Goal: Complete application form

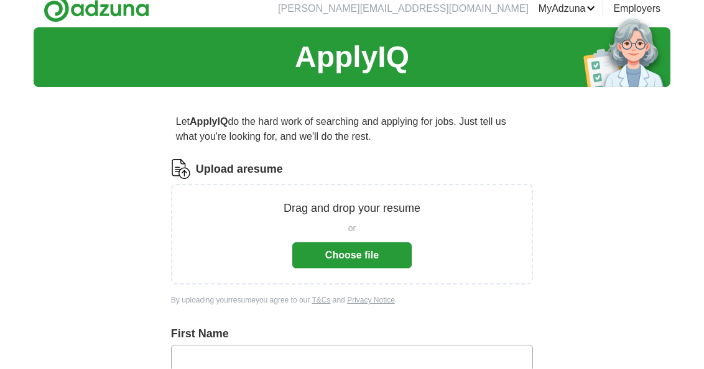
scroll to position [13, 0]
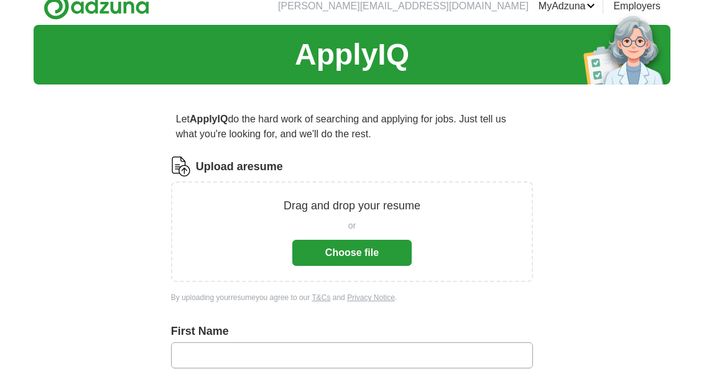
click at [339, 254] on button "Choose file" at bounding box center [351, 253] width 119 height 26
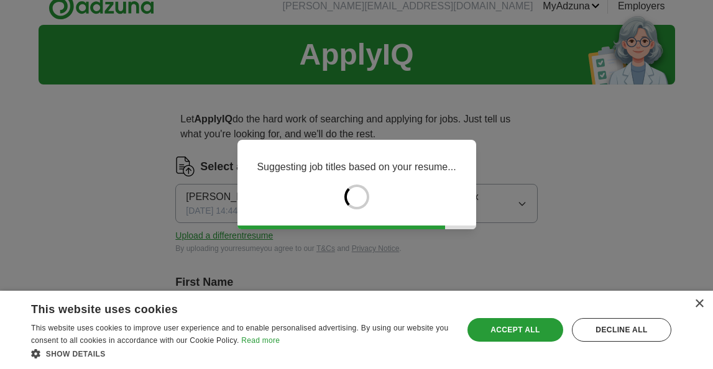
click at [572, 310] on div "Save & Close Accept all Decline all" at bounding box center [569, 329] width 213 height 63
click at [572, 306] on div "Save & Close Accept all Decline all" at bounding box center [569, 329] width 213 height 63
type input "***"
type input "****"
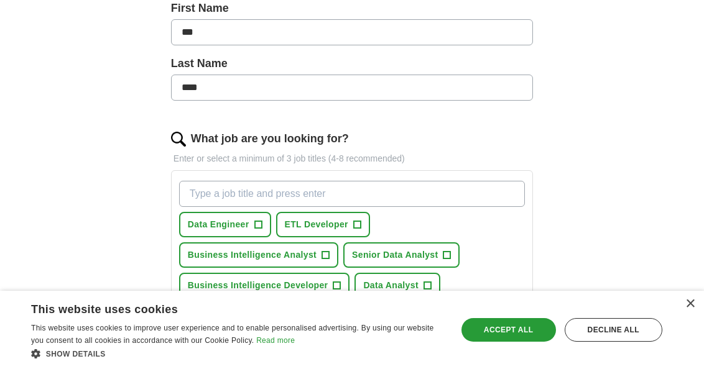
scroll to position [299, 0]
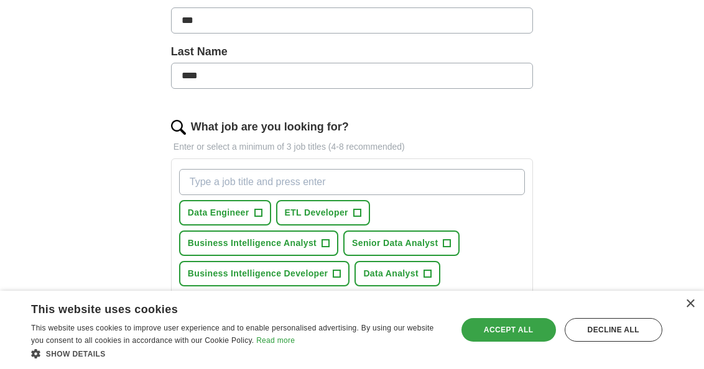
click at [509, 328] on div "Accept all" at bounding box center [508, 330] width 94 height 24
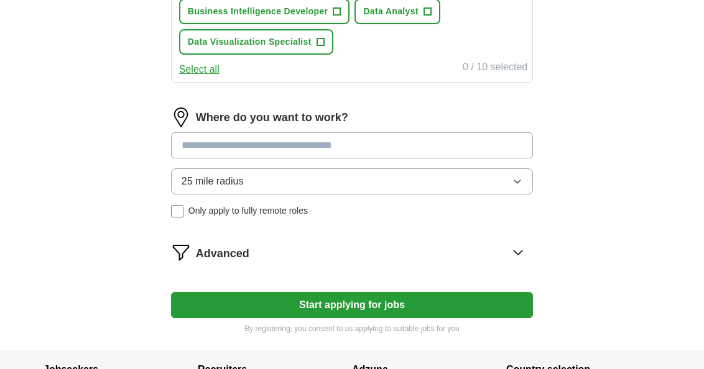
scroll to position [669, 0]
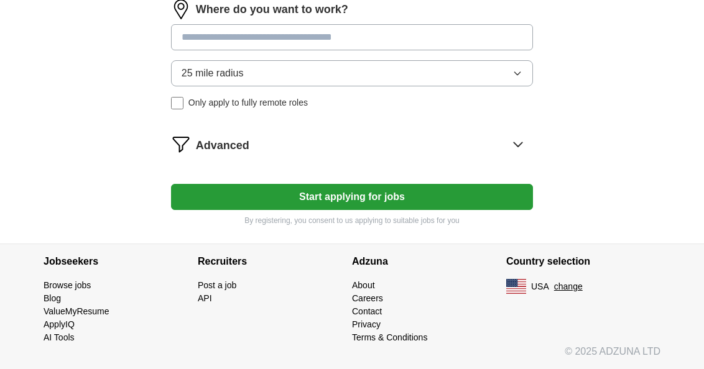
click at [489, 193] on button "Start applying for jobs" at bounding box center [352, 197] width 362 height 26
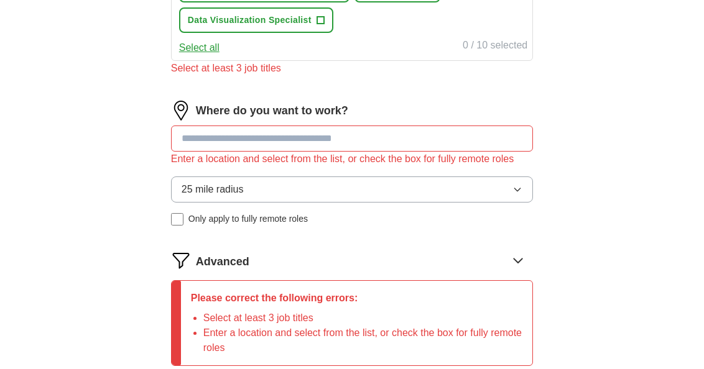
scroll to position [582, 0]
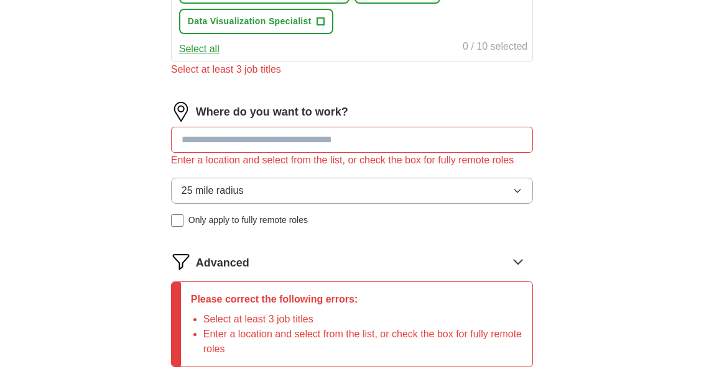
click at [451, 139] on input at bounding box center [352, 140] width 362 height 26
click at [267, 185] on button "25 mile radius" at bounding box center [352, 191] width 362 height 26
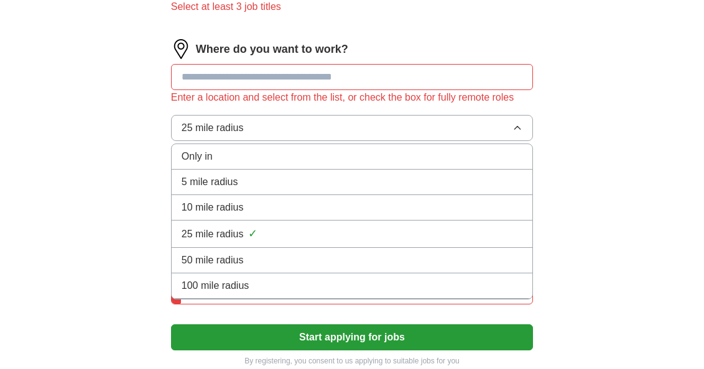
scroll to position [658, 0]
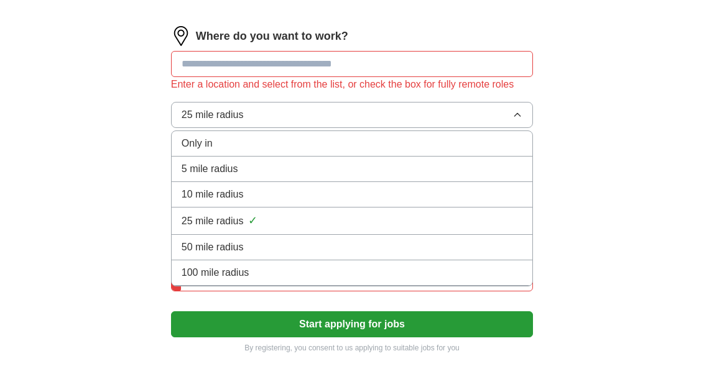
click at [237, 280] on span "100 mile radius" at bounding box center [215, 272] width 68 height 15
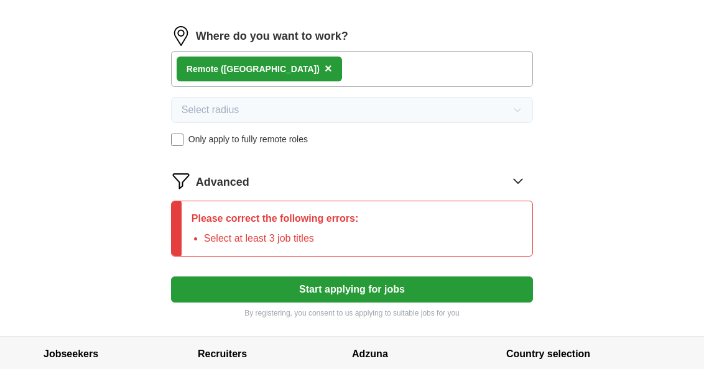
click at [291, 296] on button "Start applying for jobs" at bounding box center [352, 290] width 362 height 26
click at [322, 250] on div "Please correct the following errors: Select at least 3 job titles" at bounding box center [274, 228] width 187 height 55
click at [528, 179] on div "Advanced" at bounding box center [364, 181] width 337 height 20
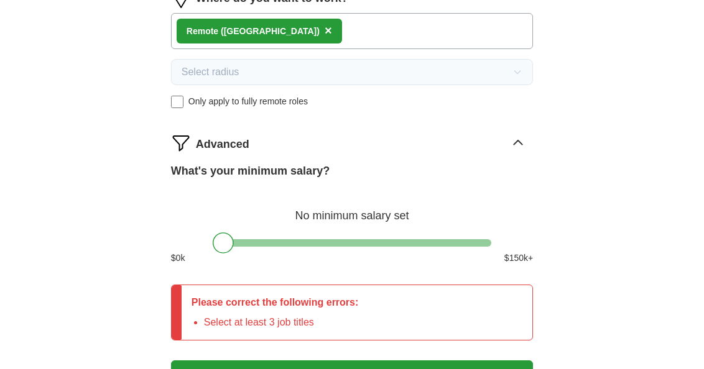
scroll to position [699, 0]
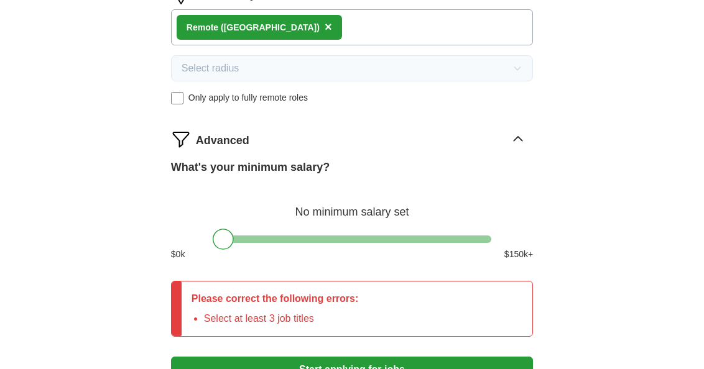
click at [272, 241] on div at bounding box center [352, 239] width 278 height 7
click at [278, 241] on div at bounding box center [272, 239] width 21 height 21
click at [289, 245] on div "What's your minimum salary? At least $ 52k per year $ 0 k $ 150 k+" at bounding box center [352, 215] width 362 height 112
click at [295, 241] on div at bounding box center [352, 239] width 278 height 7
click at [317, 242] on div at bounding box center [352, 239] width 278 height 7
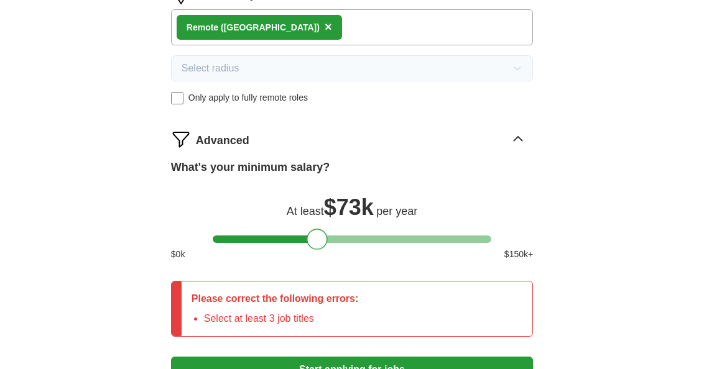
click at [332, 242] on div at bounding box center [352, 239] width 278 height 7
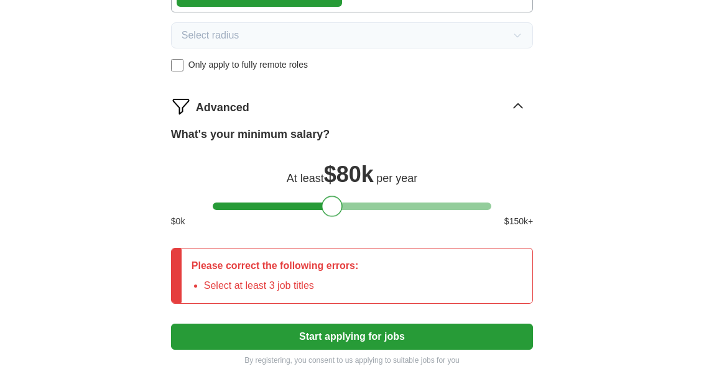
click at [336, 340] on button "Start applying for jobs" at bounding box center [352, 337] width 362 height 26
click at [338, 336] on button "Start applying for jobs" at bounding box center [352, 337] width 362 height 26
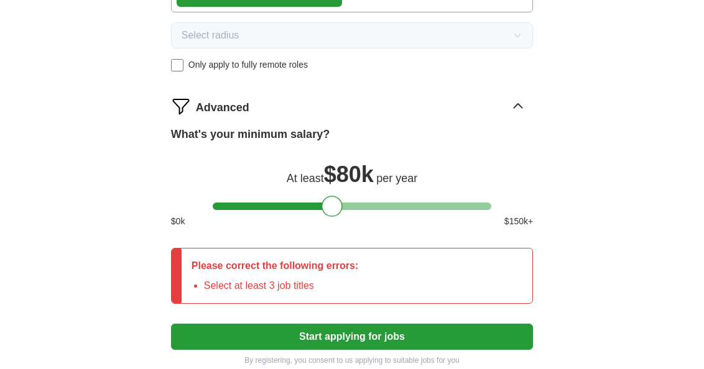
click at [338, 336] on button "Start applying for jobs" at bounding box center [352, 337] width 362 height 26
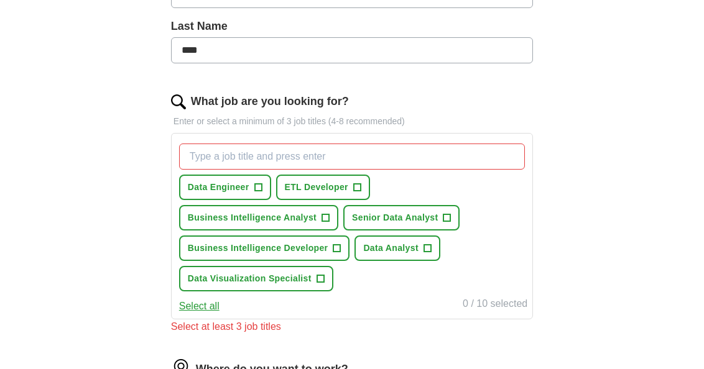
scroll to position [324, 0]
click at [283, 218] on span "Business Intelligence Analyst" at bounding box center [252, 218] width 129 height 13
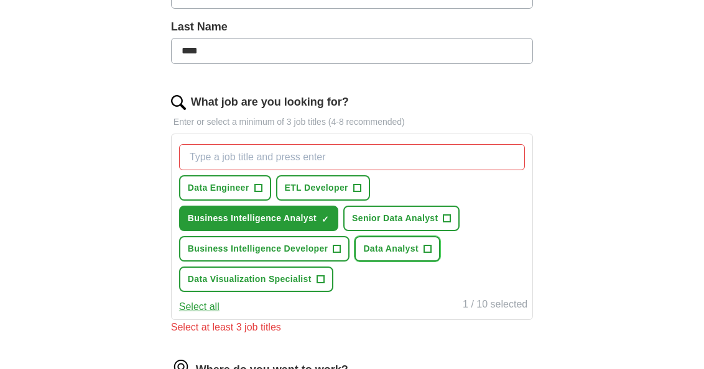
click at [372, 244] on span "Data Analyst" at bounding box center [390, 248] width 55 height 13
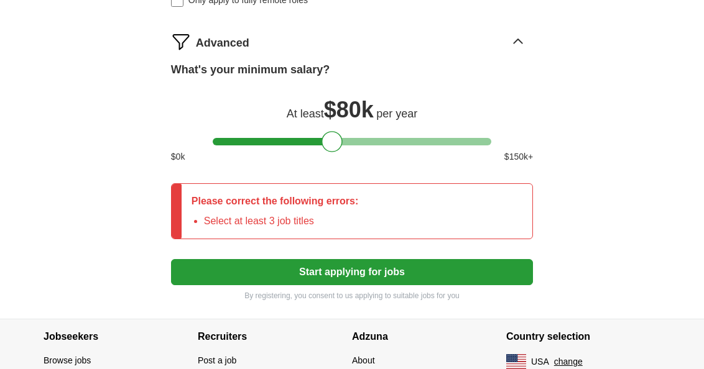
scroll to position [872, 0]
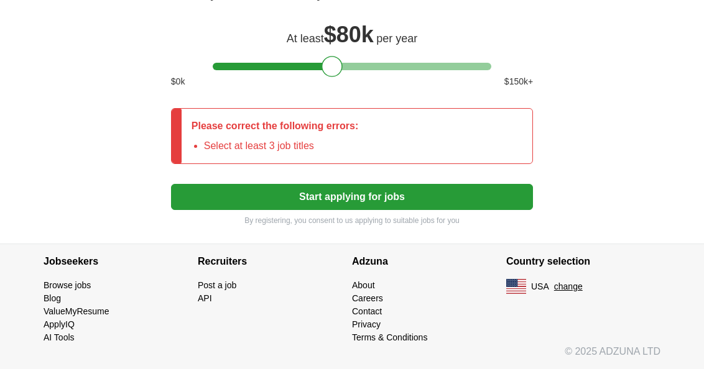
click at [306, 206] on button "Start applying for jobs" at bounding box center [352, 197] width 362 height 26
click at [318, 197] on button "Start applying for jobs" at bounding box center [352, 197] width 362 height 26
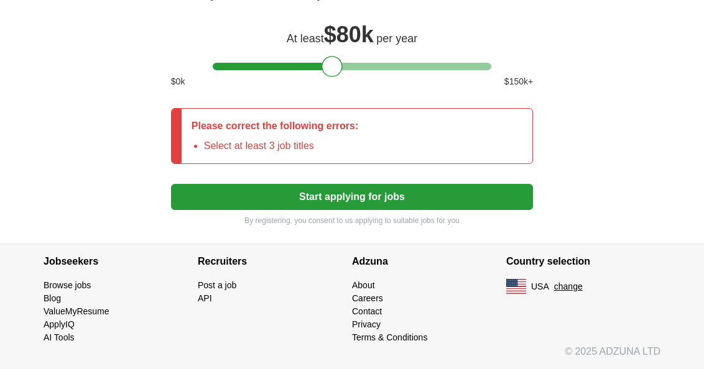
click at [318, 197] on button "Start applying for jobs" at bounding box center [352, 197] width 362 height 26
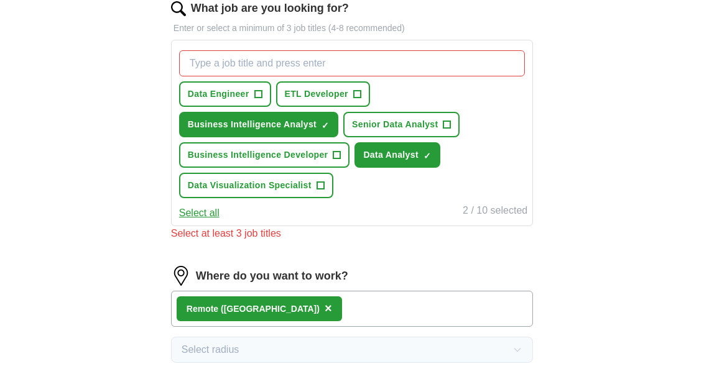
scroll to position [390, 0]
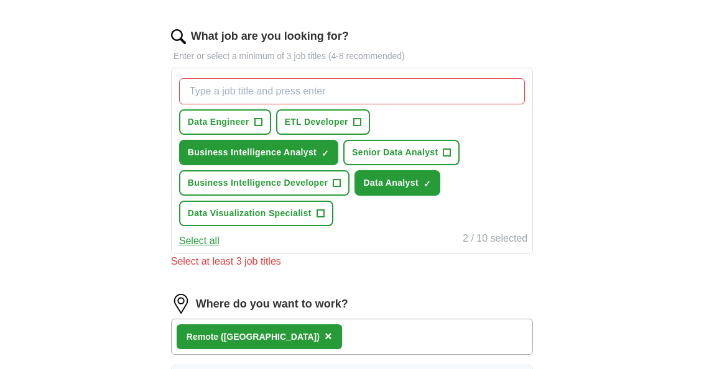
click at [296, 88] on input "What job are you looking for?" at bounding box center [352, 91] width 346 height 26
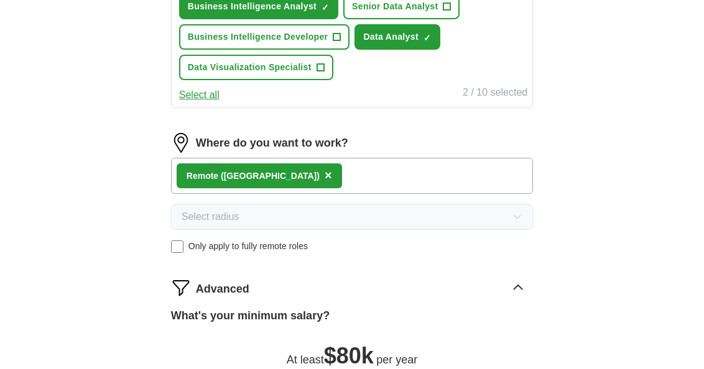
scroll to position [857, 0]
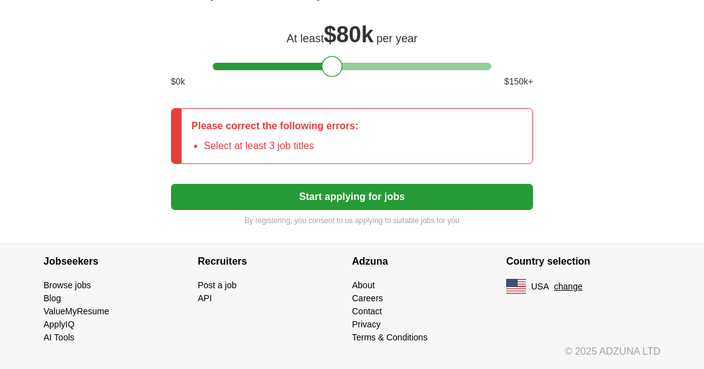
click at [272, 209] on button "Start applying for jobs" at bounding box center [352, 197] width 362 height 26
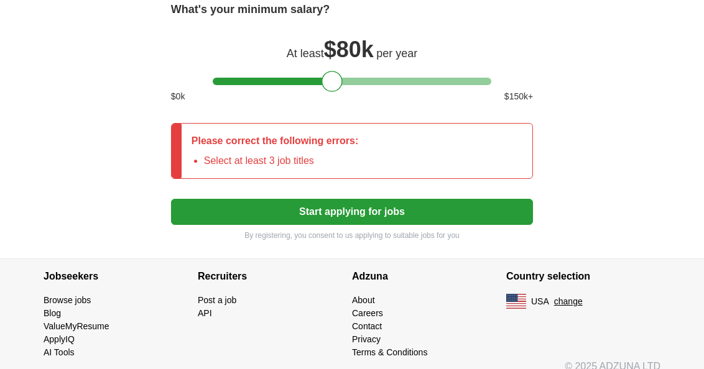
scroll to position [872, 0]
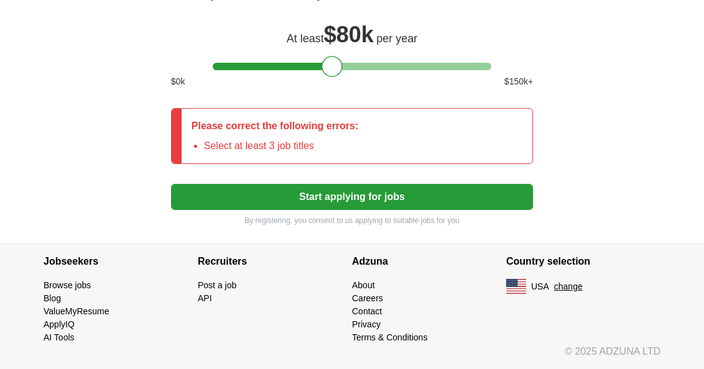
click at [280, 197] on button "Start applying for jobs" at bounding box center [352, 197] width 362 height 26
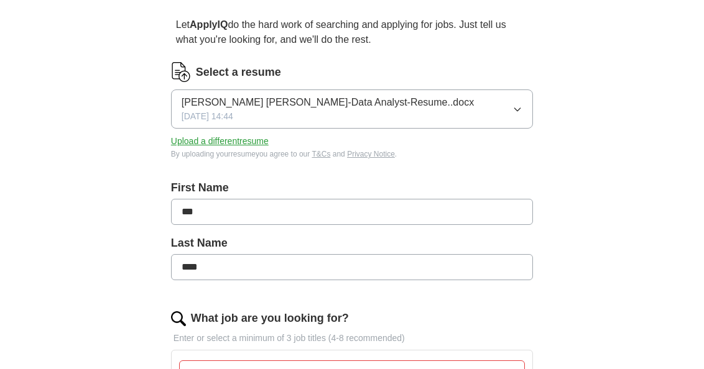
scroll to position [0, 0]
